Goal: Register for event/course

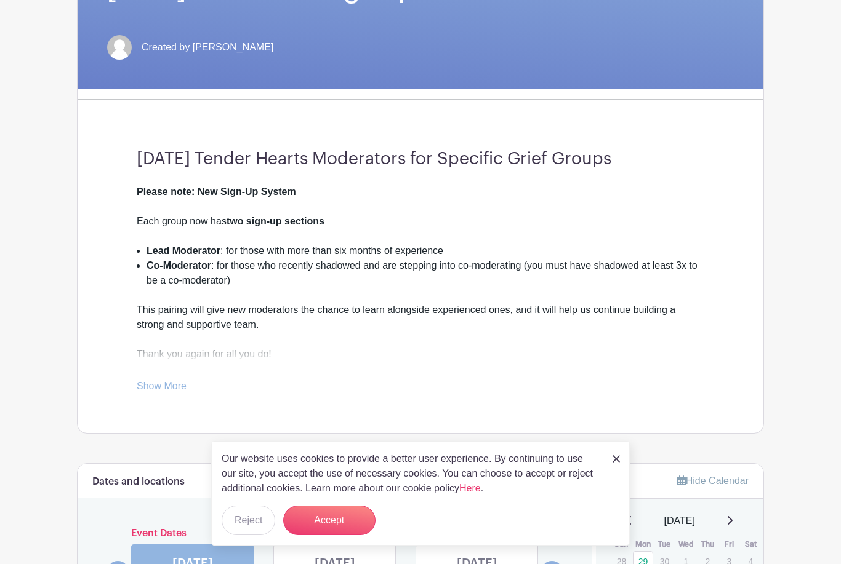
scroll to position [334, 0]
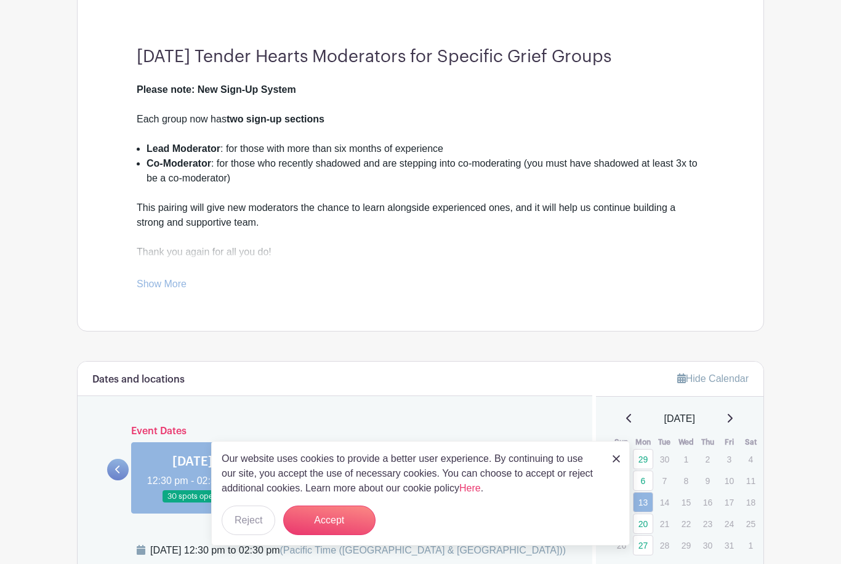
click at [343, 536] on button "Accept" at bounding box center [329, 521] width 92 height 30
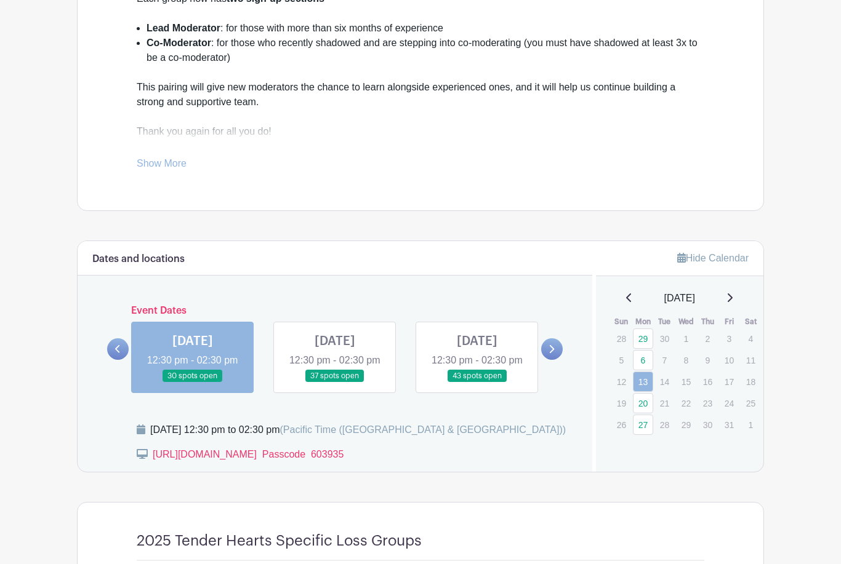
scroll to position [454, 0]
click at [648, 401] on link "20" at bounding box center [643, 403] width 20 height 20
click at [646, 404] on link "20" at bounding box center [643, 403] width 20 height 20
click at [646, 401] on link "20" at bounding box center [643, 403] width 20 height 20
click at [648, 400] on link "20" at bounding box center [643, 403] width 20 height 20
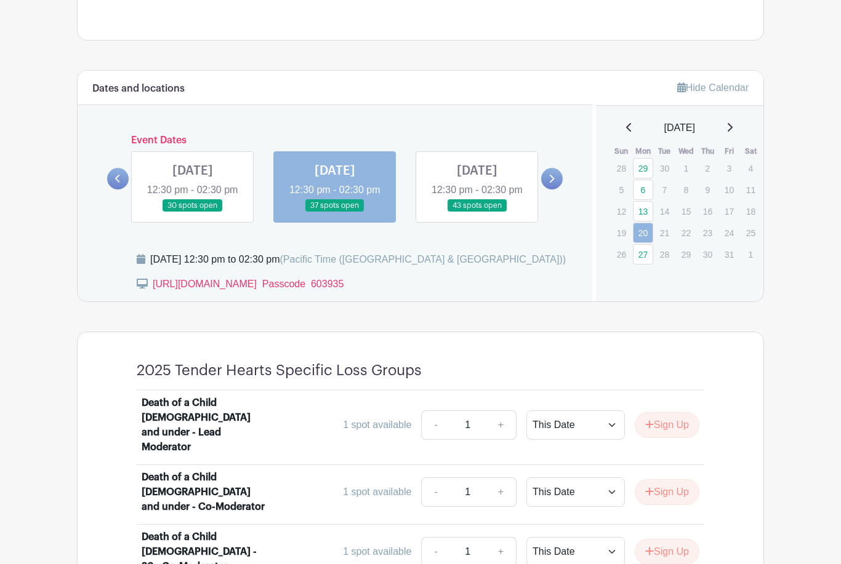
scroll to position [624, 0]
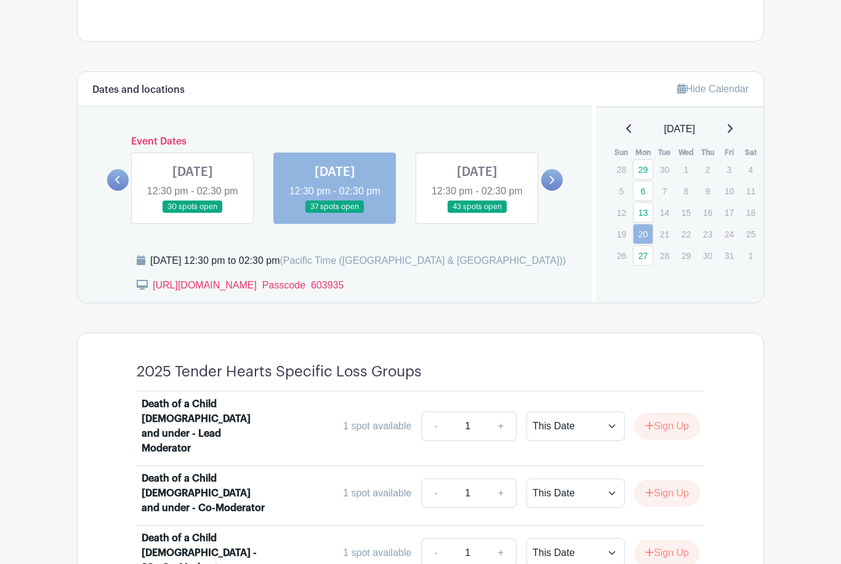
click at [552, 185] on icon at bounding box center [551, 179] width 6 height 9
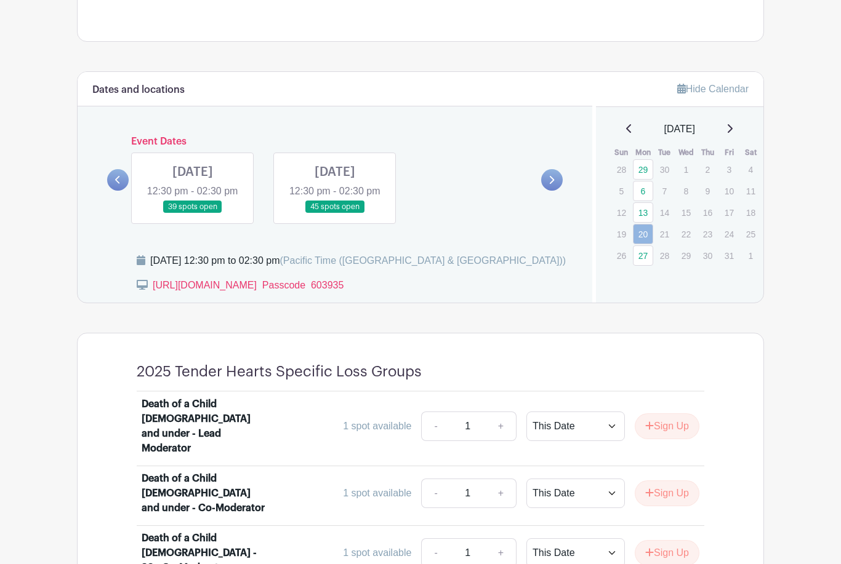
click at [193, 214] on link at bounding box center [193, 214] width 0 height 0
click at [733, 131] on icon at bounding box center [729, 129] width 6 height 10
click at [733, 128] on icon at bounding box center [729, 129] width 6 height 10
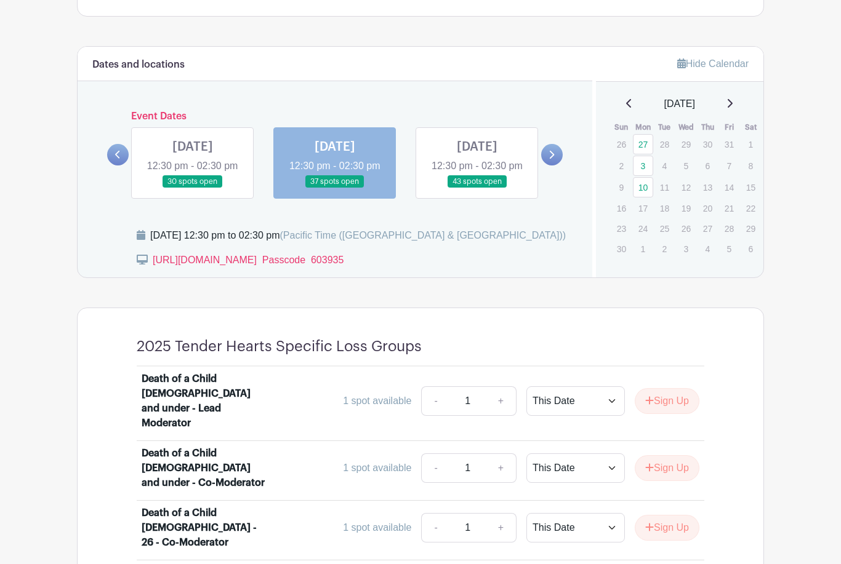
scroll to position [649, 0]
click at [640, 164] on link "3" at bounding box center [643, 166] width 20 height 20
click at [646, 164] on link "3" at bounding box center [643, 166] width 20 height 20
click at [644, 165] on link "3" at bounding box center [643, 166] width 20 height 20
click at [646, 166] on link "3" at bounding box center [643, 166] width 20 height 20
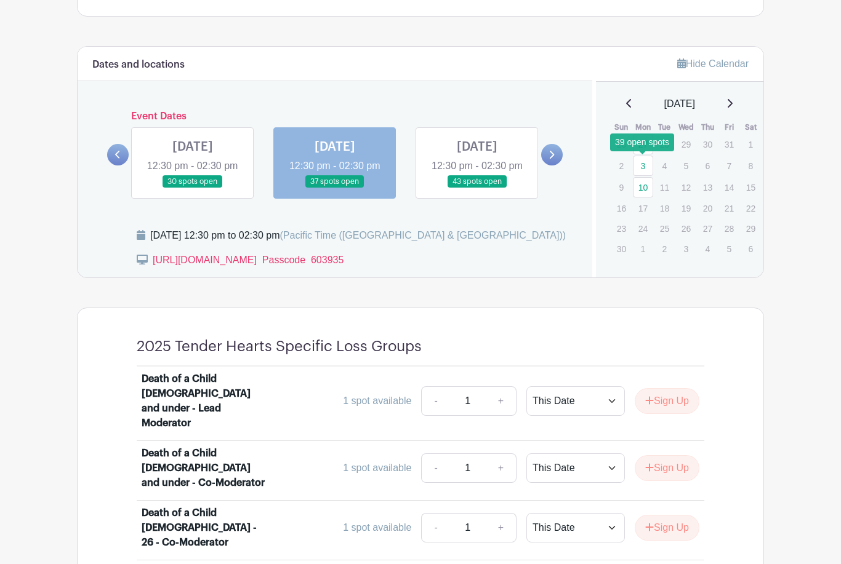
click at [647, 163] on link "3" at bounding box center [643, 166] width 20 height 20
click at [648, 162] on link "3" at bounding box center [643, 166] width 20 height 20
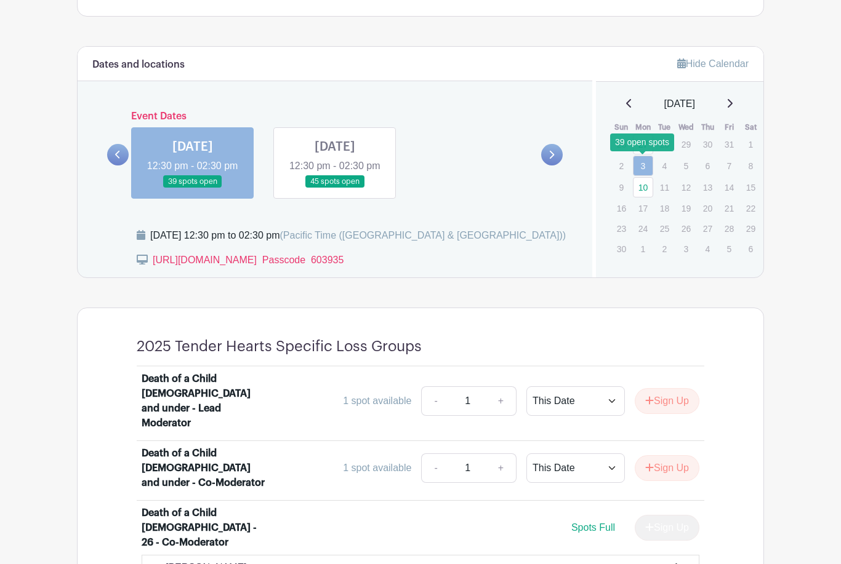
click at [644, 164] on link "3" at bounding box center [643, 166] width 20 height 20
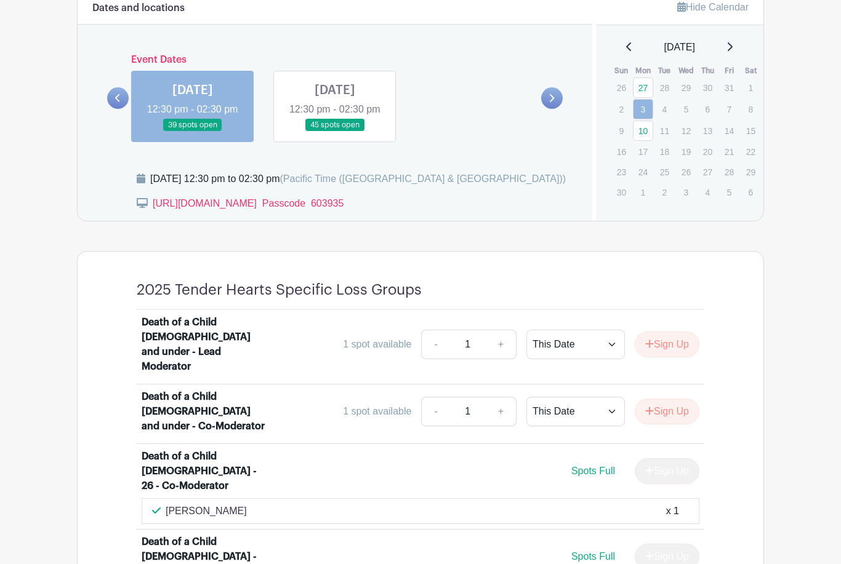
scroll to position [704, 0]
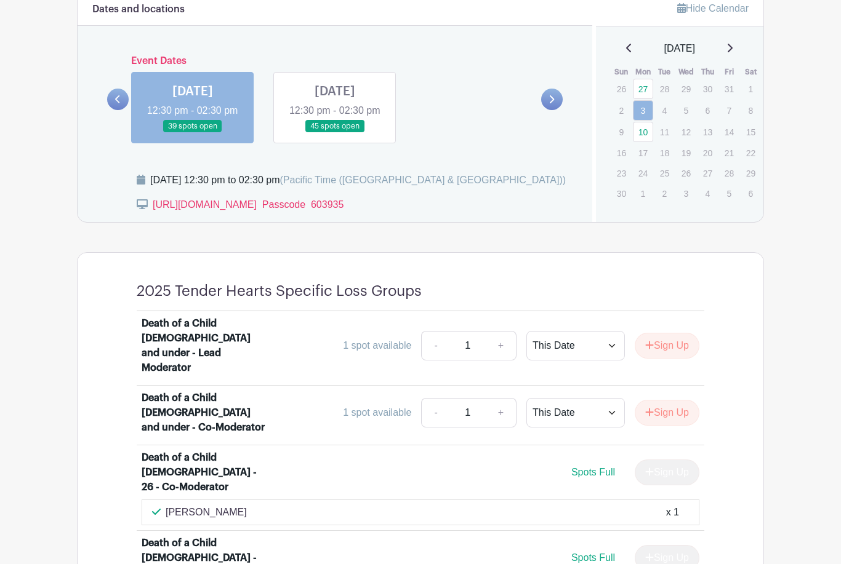
click at [335, 133] on link at bounding box center [335, 133] width 0 height 0
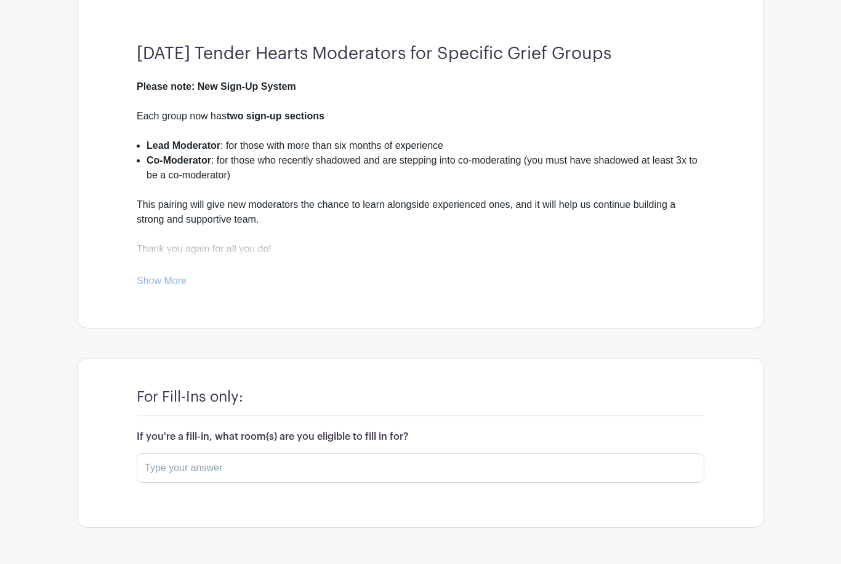
click at [345, 111] on div "Each group now has two sign-up sections" at bounding box center [421, 124] width 568 height 30
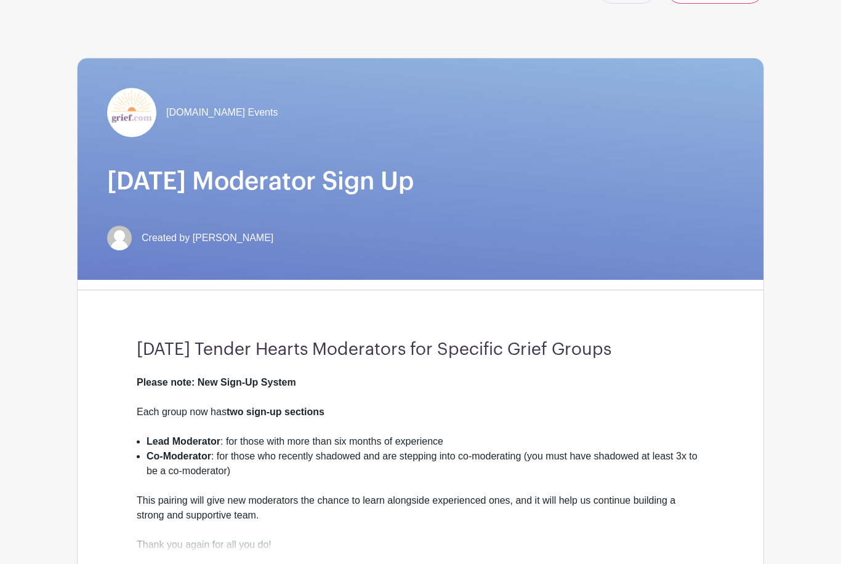
scroll to position [0, 0]
